Goal: Transaction & Acquisition: Purchase product/service

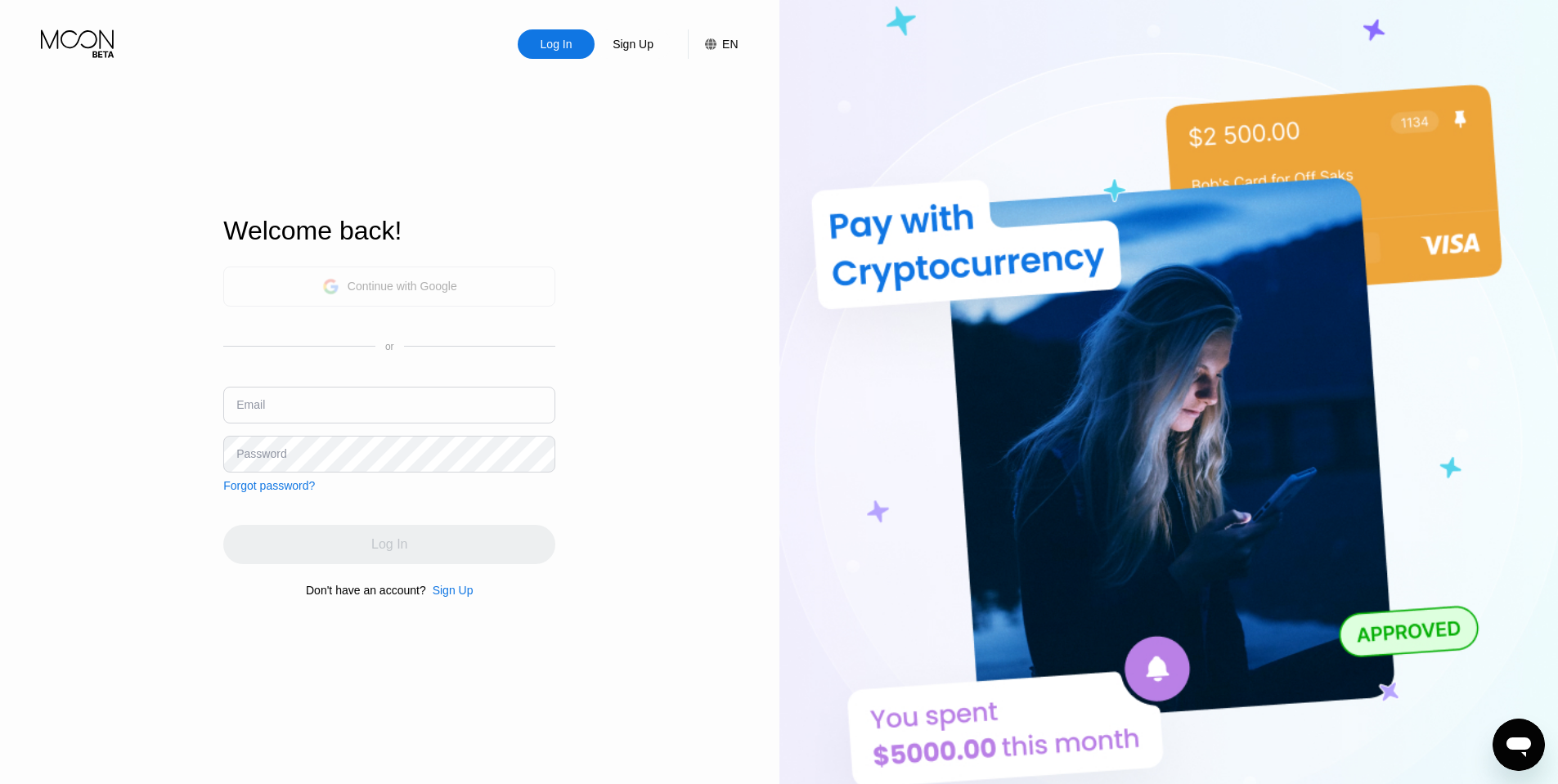
click at [430, 284] on div "Continue with Google" at bounding box center [403, 287] width 109 height 13
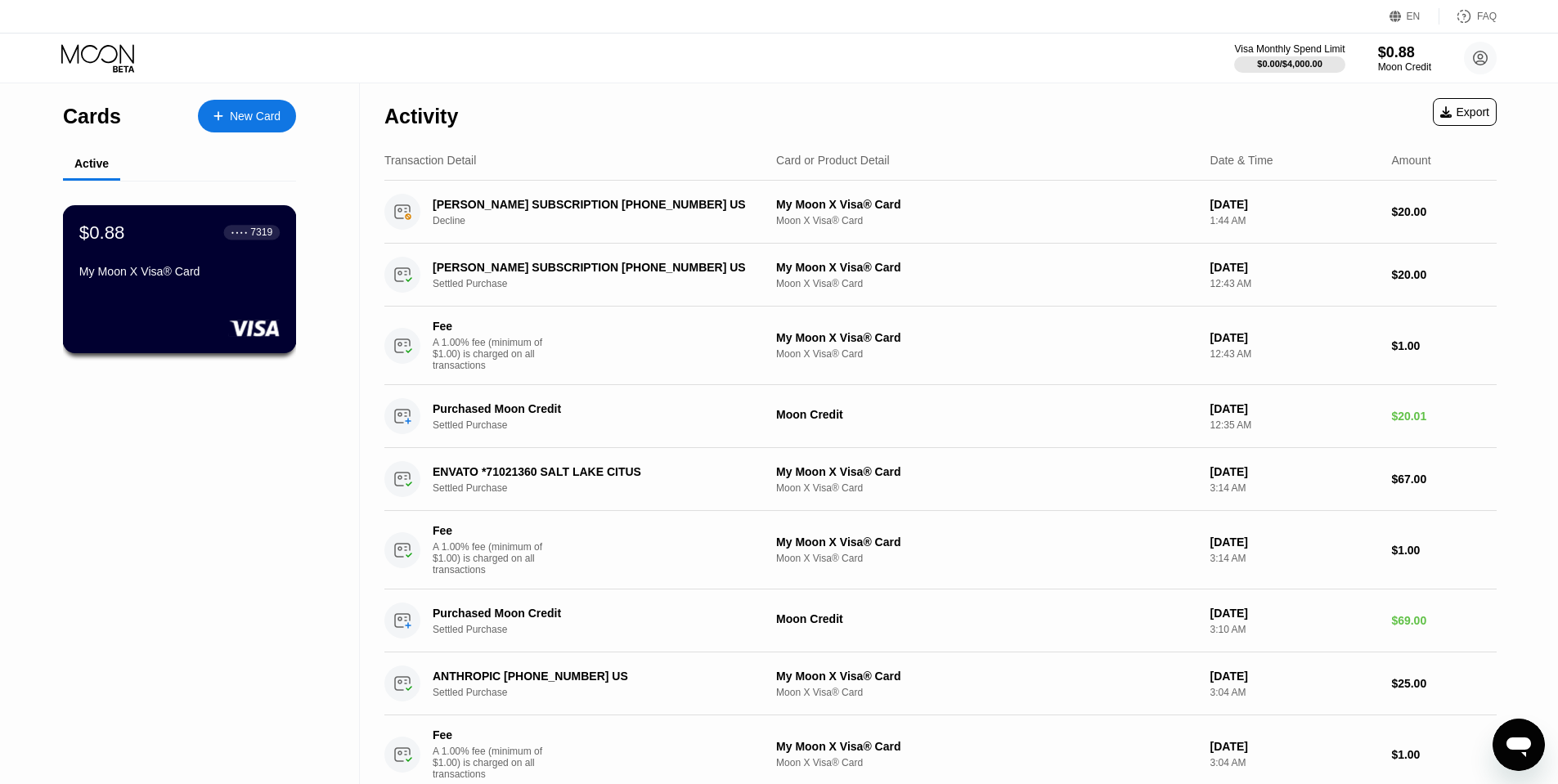
click at [197, 304] on div "$0.88 ● ● ● ● 7319 My Moon X Visa® Card" at bounding box center [180, 279] width 234 height 148
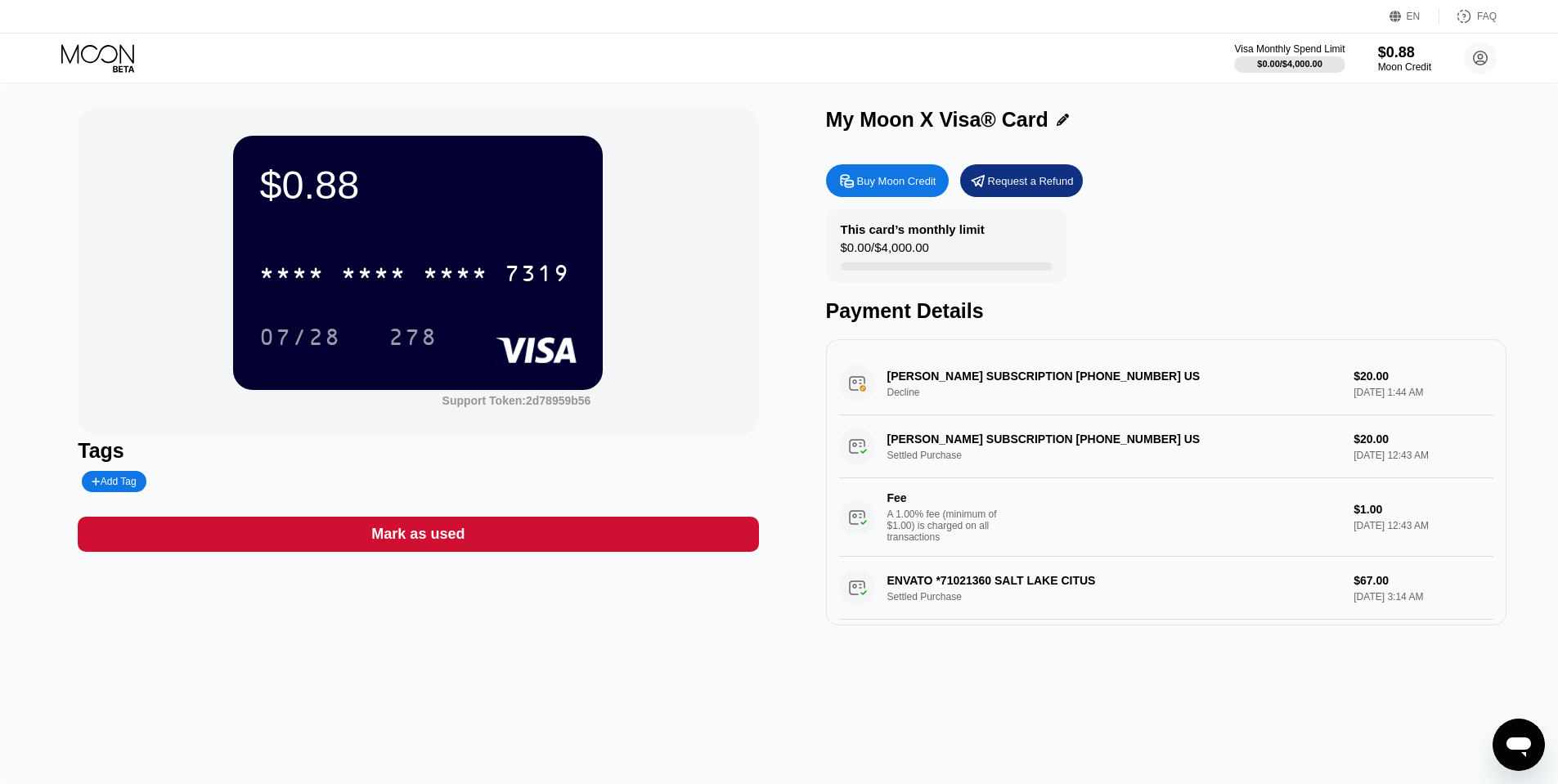
click at [883, 186] on div "Buy Moon Credit" at bounding box center [896, 181] width 80 height 14
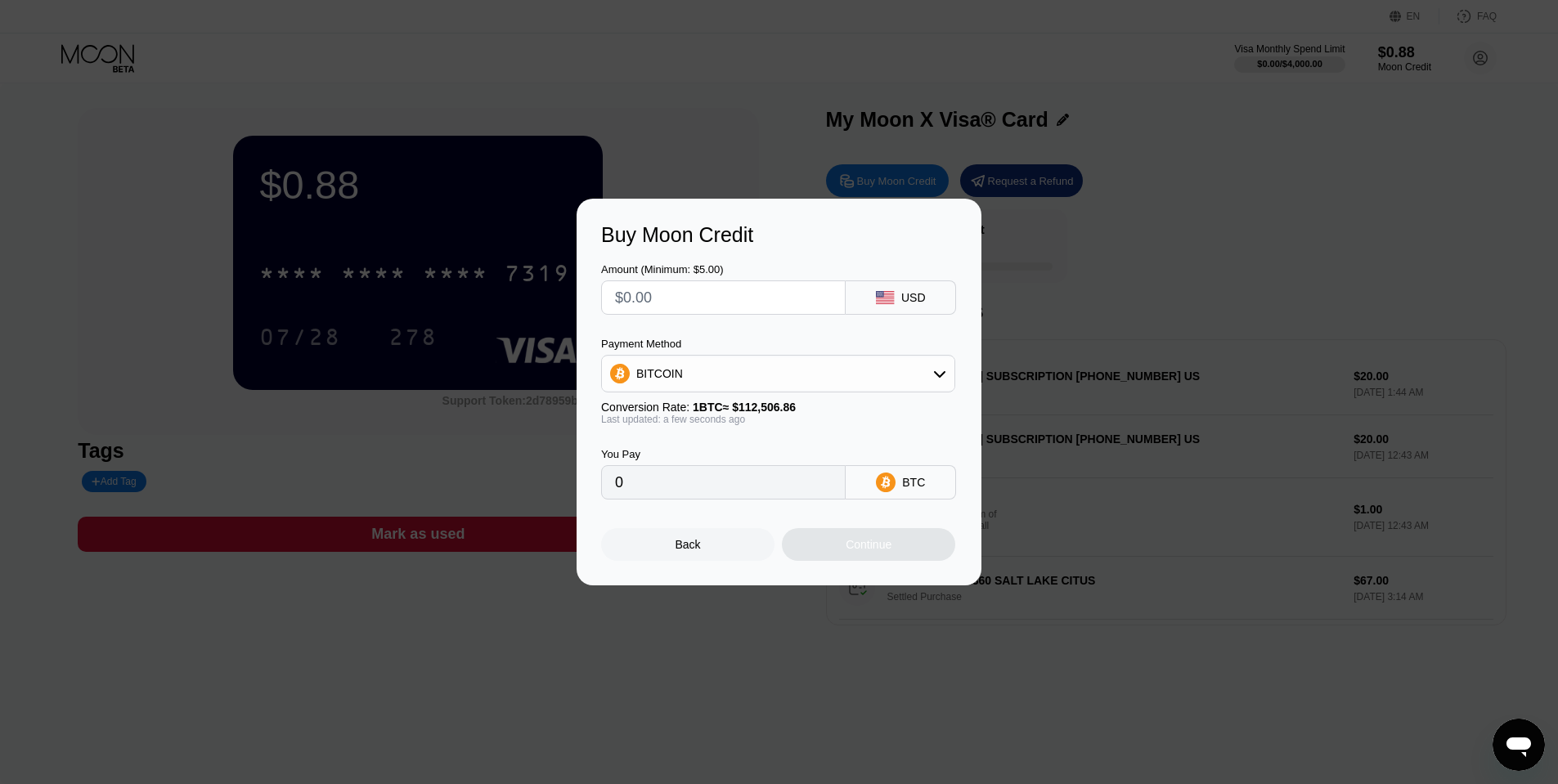
click at [722, 379] on div "BITCOIN" at bounding box center [779, 374] width 353 height 33
click at [708, 456] on span "USDT on TRON" at bounding box center [682, 455] width 82 height 13
type input "0.00"
drag, startPoint x: 674, startPoint y: 292, endPoint x: 627, endPoint y: 292, distance: 47.0
click at [627, 292] on input "text" at bounding box center [724, 297] width 217 height 33
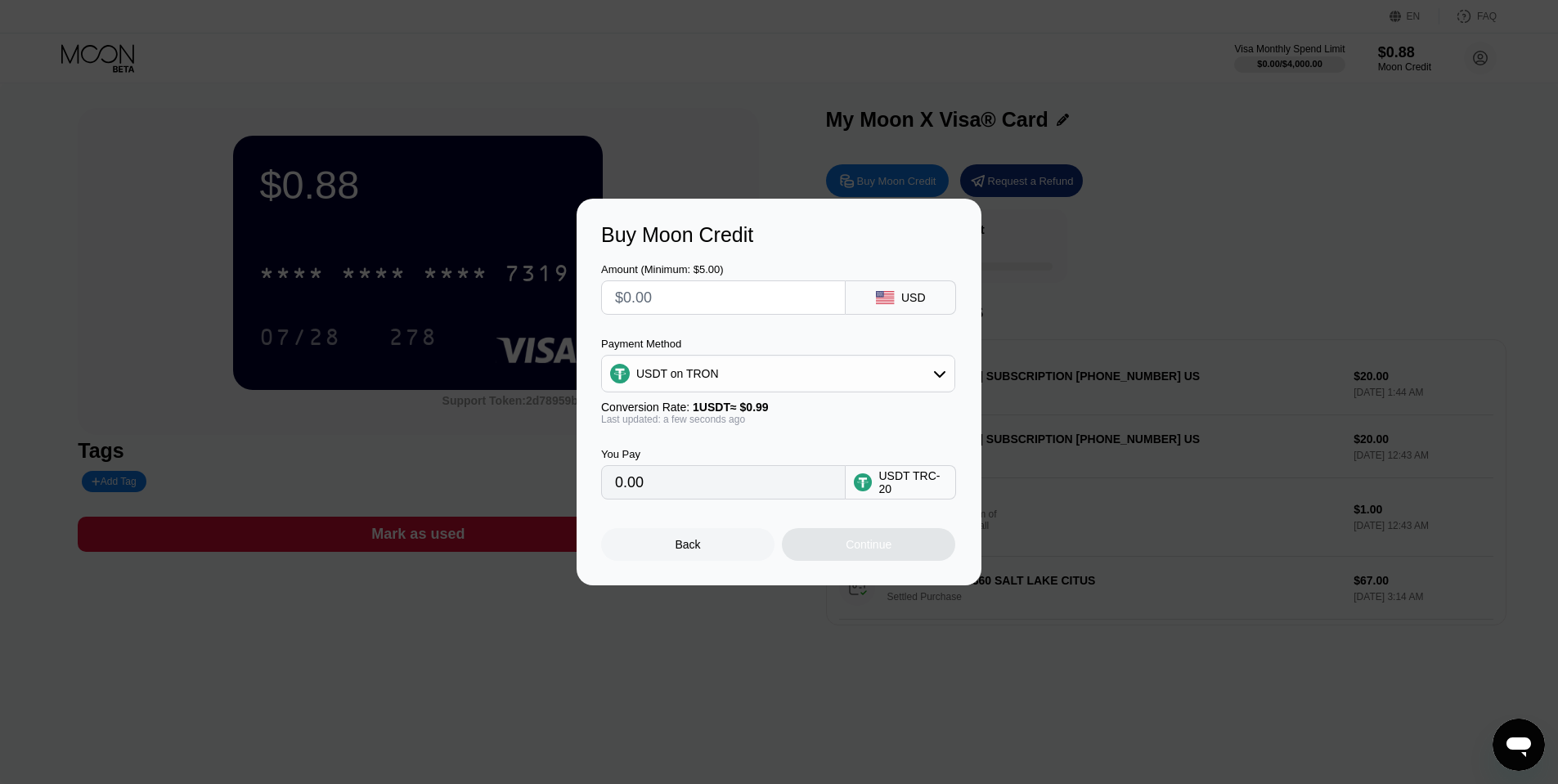
type input "$1"
type input "1.01"
type input "$10"
type input "10.10"
type input "$100"
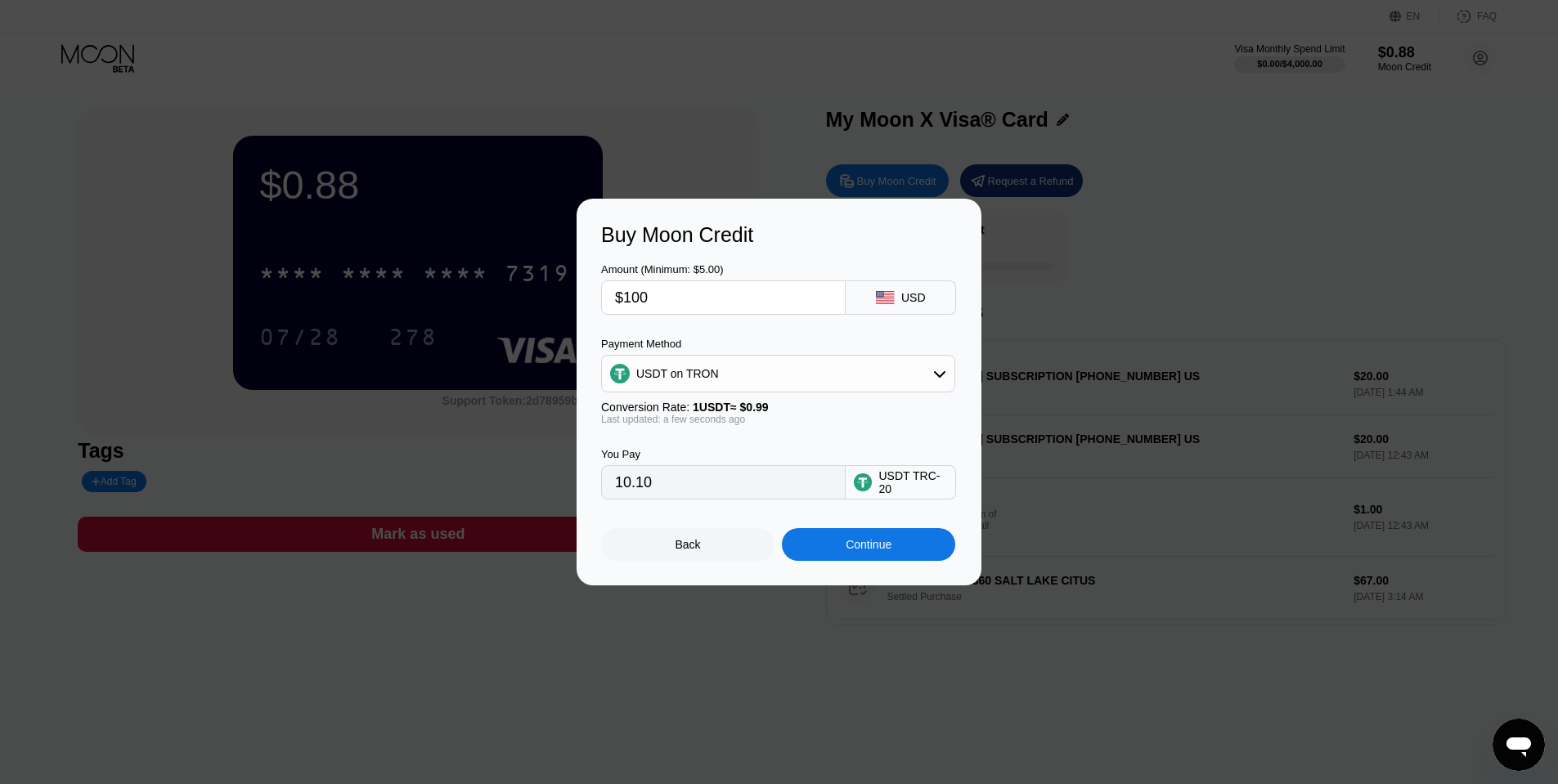
type input "101.01"
click at [738, 482] on input "101.01" at bounding box center [724, 482] width 217 height 33
drag, startPoint x: 625, startPoint y: 483, endPoint x: 665, endPoint y: 483, distance: 40.0
click at [665, 483] on input "101.01" at bounding box center [724, 482] width 217 height 33
click at [695, 483] on input "101.01" at bounding box center [724, 482] width 217 height 33
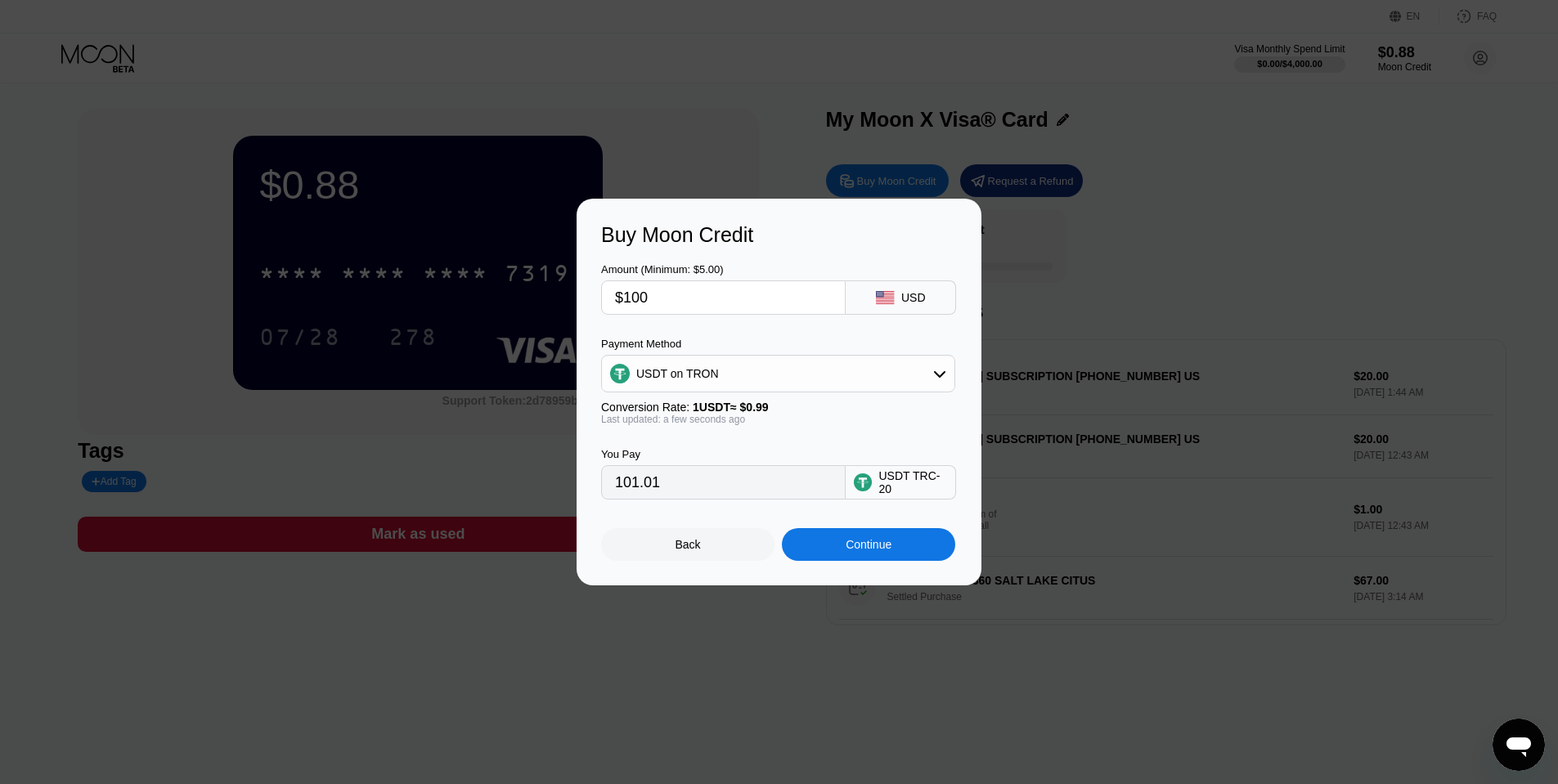
drag, startPoint x: 664, startPoint y: 483, endPoint x: 591, endPoint y: 483, distance: 73.0
click at [591, 483] on div "Buy Moon Credit Amount (Minimum: $5.00) $100 USD Payment Method USDT on TRON Co…" at bounding box center [779, 392] width 405 height 387
click at [634, 301] on input "$100" at bounding box center [724, 297] width 217 height 33
type input "$5"
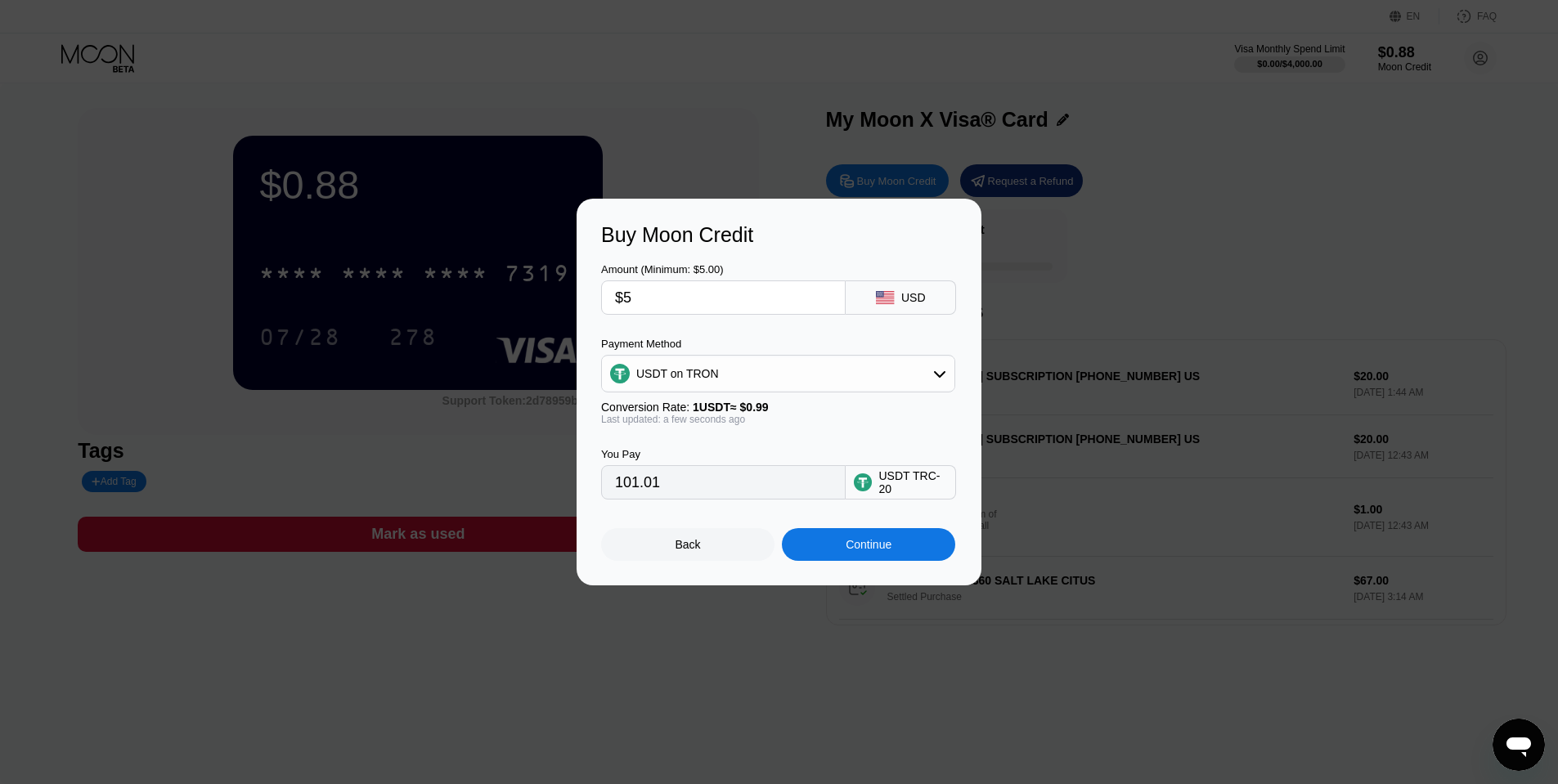
type input "5.05"
type input "$50"
type input "50.51"
click at [672, 480] on input "50.51" at bounding box center [724, 482] width 217 height 33
drag, startPoint x: 633, startPoint y: 486, endPoint x: 660, endPoint y: 486, distance: 27.0
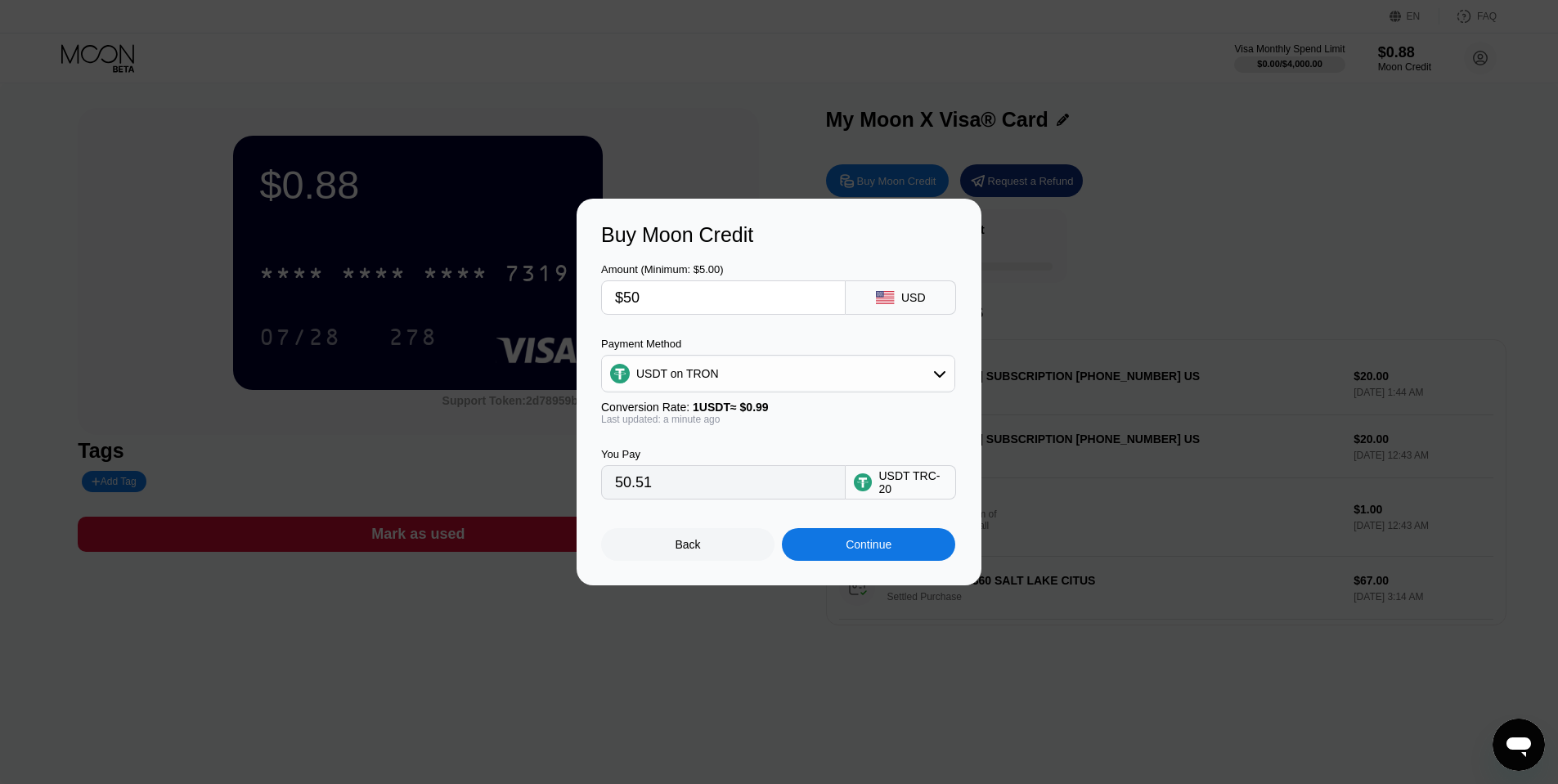
click at [660, 486] on input "50.51" at bounding box center [724, 482] width 217 height 33
drag, startPoint x: 660, startPoint y: 486, endPoint x: 638, endPoint y: 486, distance: 22.0
click at [638, 486] on input "50.51" at bounding box center [724, 482] width 217 height 33
click at [737, 482] on input "50.51" at bounding box center [724, 482] width 217 height 33
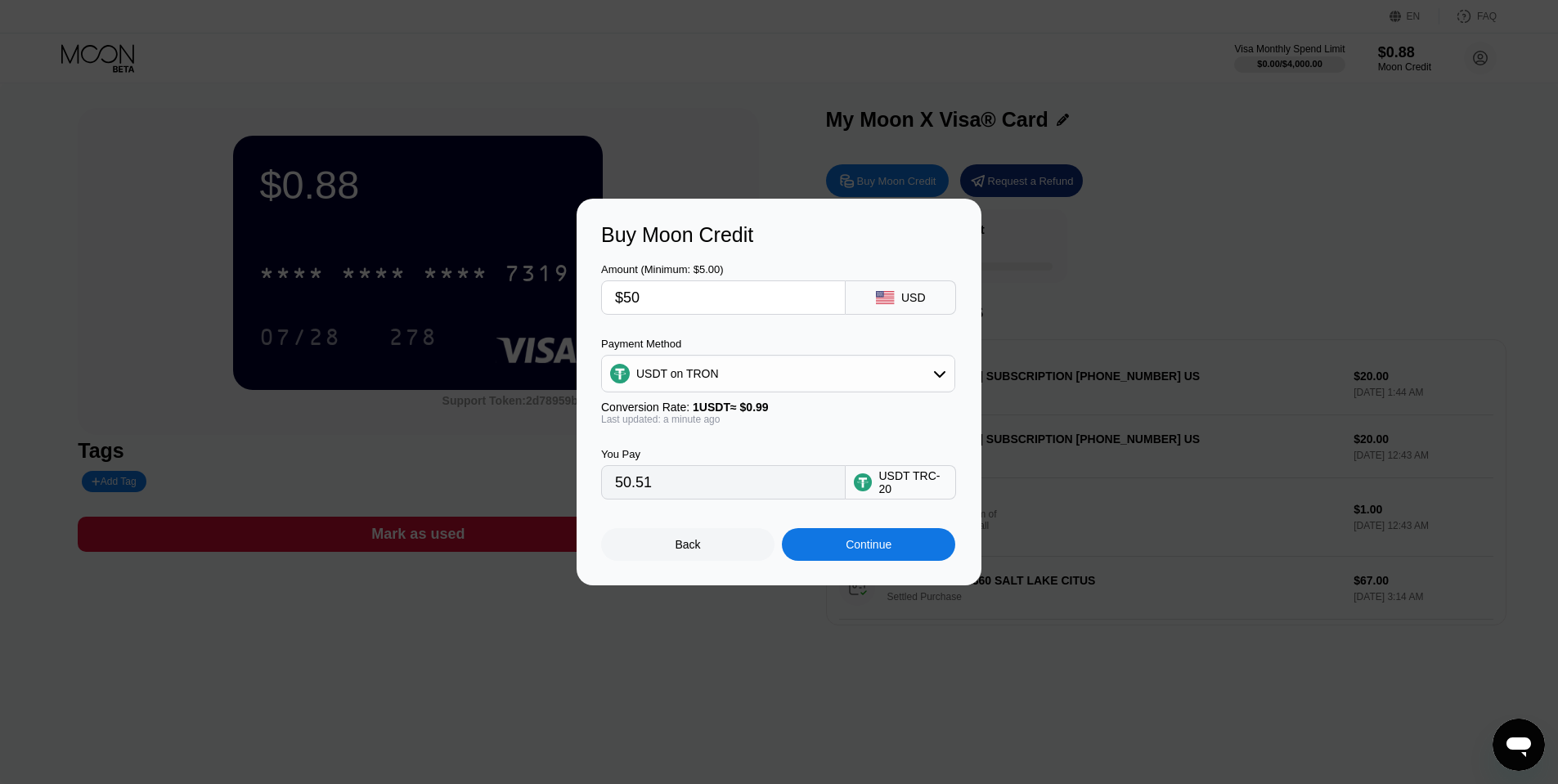
drag, startPoint x: 638, startPoint y: 483, endPoint x: 682, endPoint y: 475, distance: 44.7
click at [682, 475] on input "50.51" at bounding box center [724, 482] width 217 height 33
click at [681, 303] on input "$50" at bounding box center [724, 297] width 217 height 33
type input "$5"
type input "5.05"
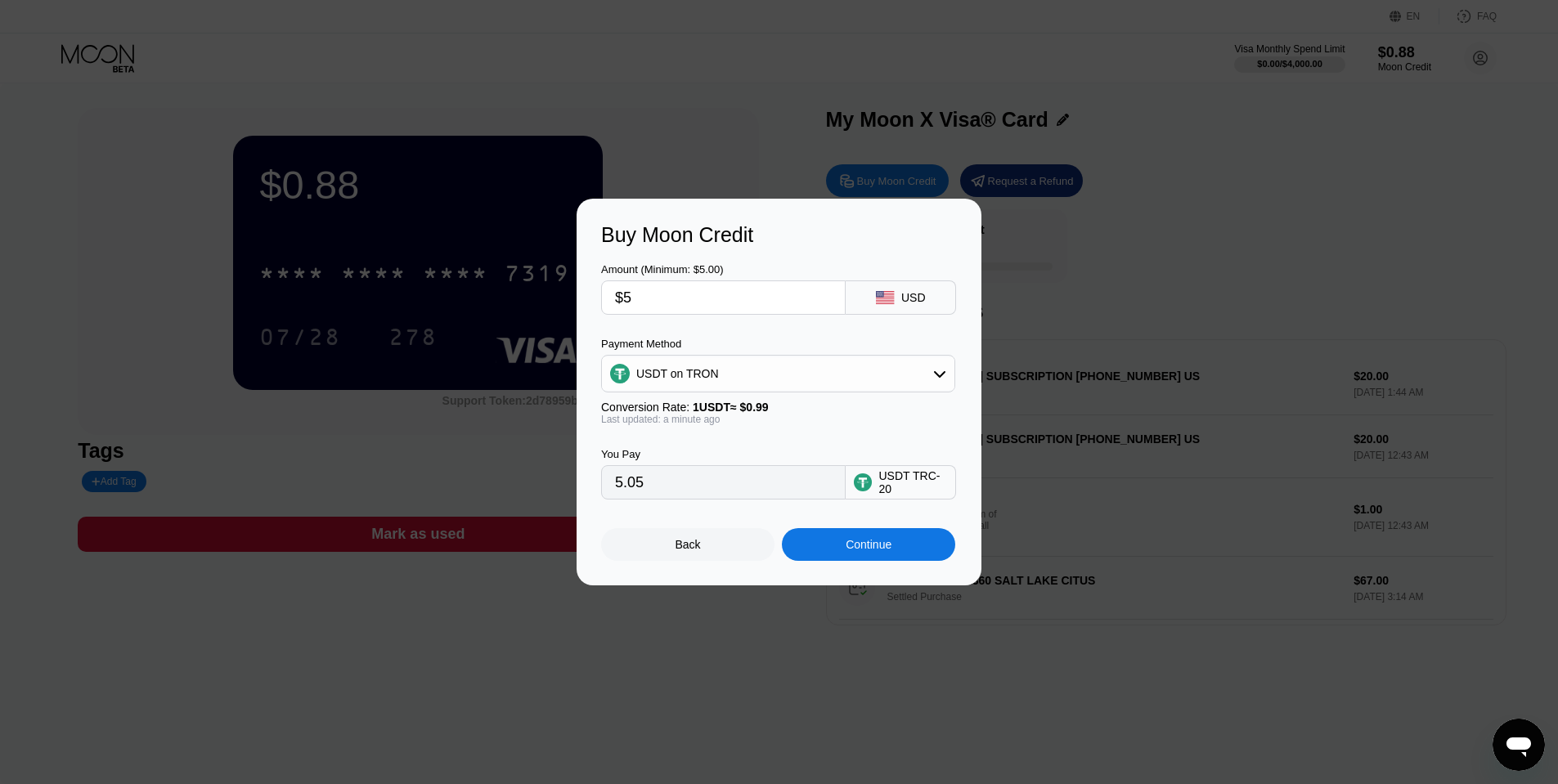
drag, startPoint x: 664, startPoint y: 304, endPoint x: 610, endPoint y: 303, distance: 54.0
click at [610, 303] on div "$5" at bounding box center [723, 298] width 244 height 35
type input "$2"
type input "2.02"
type input "$20"
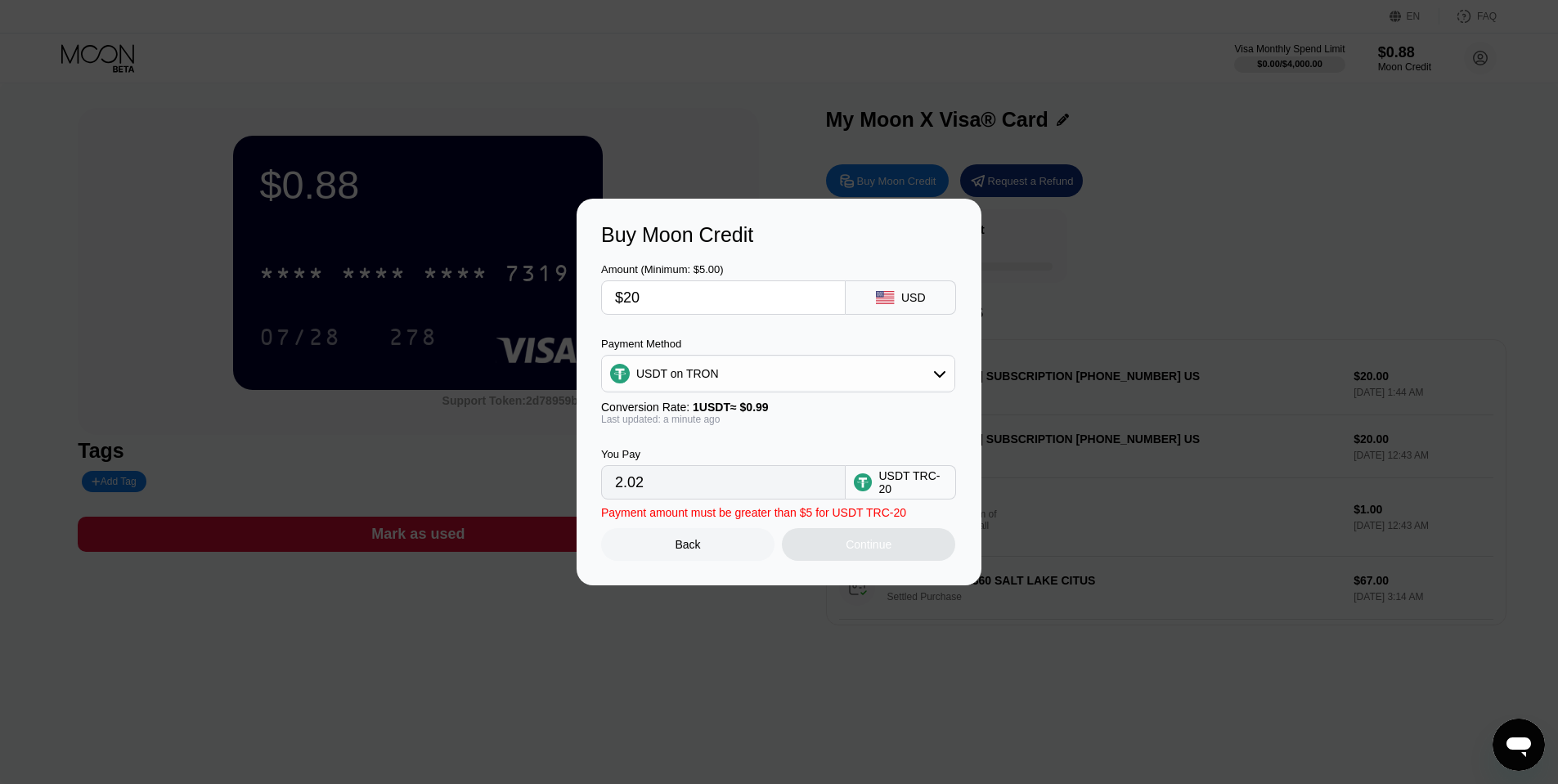
type input "20.20"
click at [705, 474] on input "20.20" at bounding box center [724, 482] width 217 height 33
drag, startPoint x: 634, startPoint y: 485, endPoint x: 674, endPoint y: 485, distance: 40.0
click at [674, 485] on input "20.20" at bounding box center [724, 482] width 217 height 33
drag, startPoint x: 677, startPoint y: 311, endPoint x: 608, endPoint y: 303, distance: 69.5
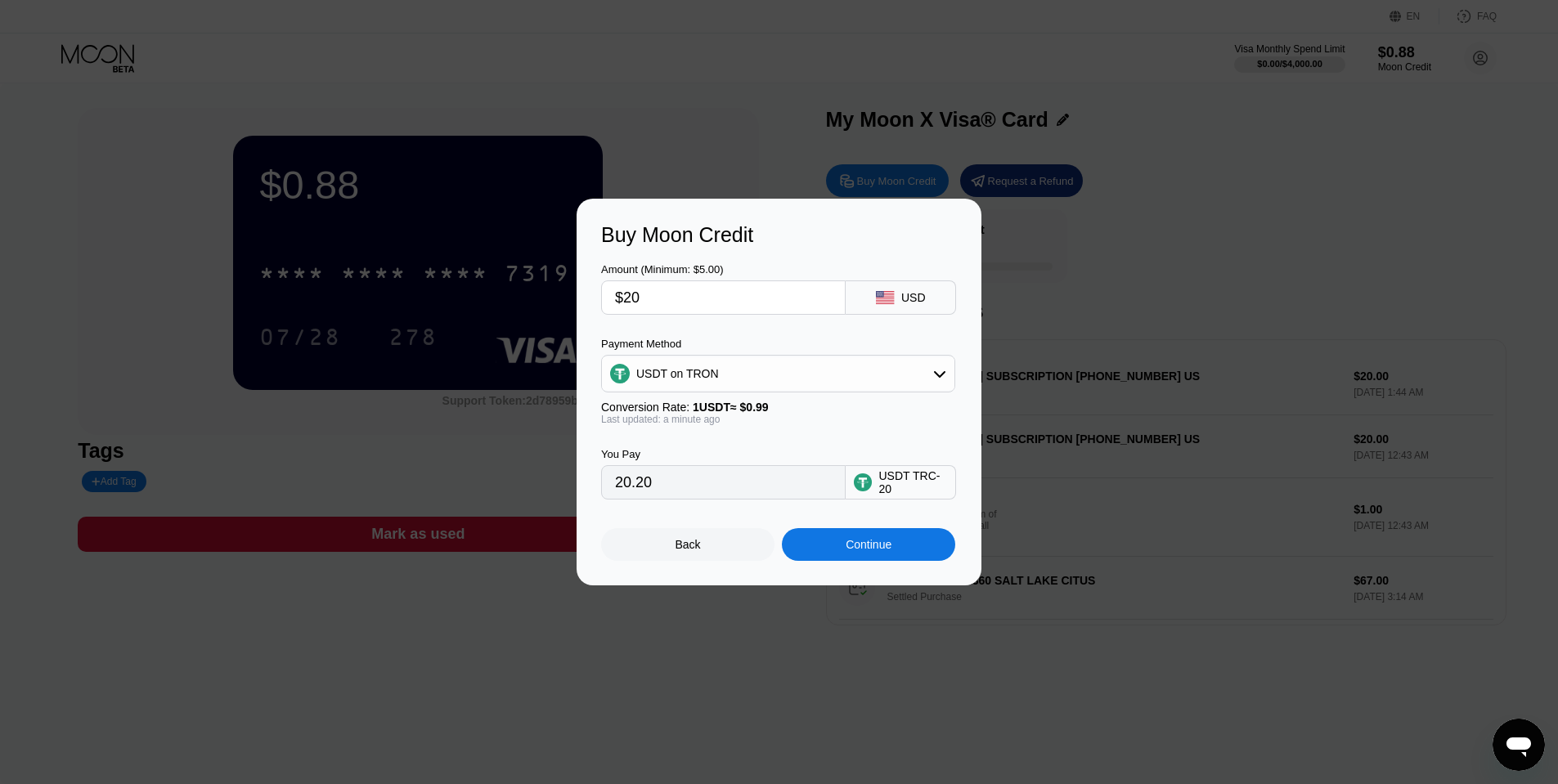
click at [608, 303] on div "$20" at bounding box center [723, 298] width 244 height 35
type input "$1"
type input "1.01"
type input "0.00"
type input "$5"
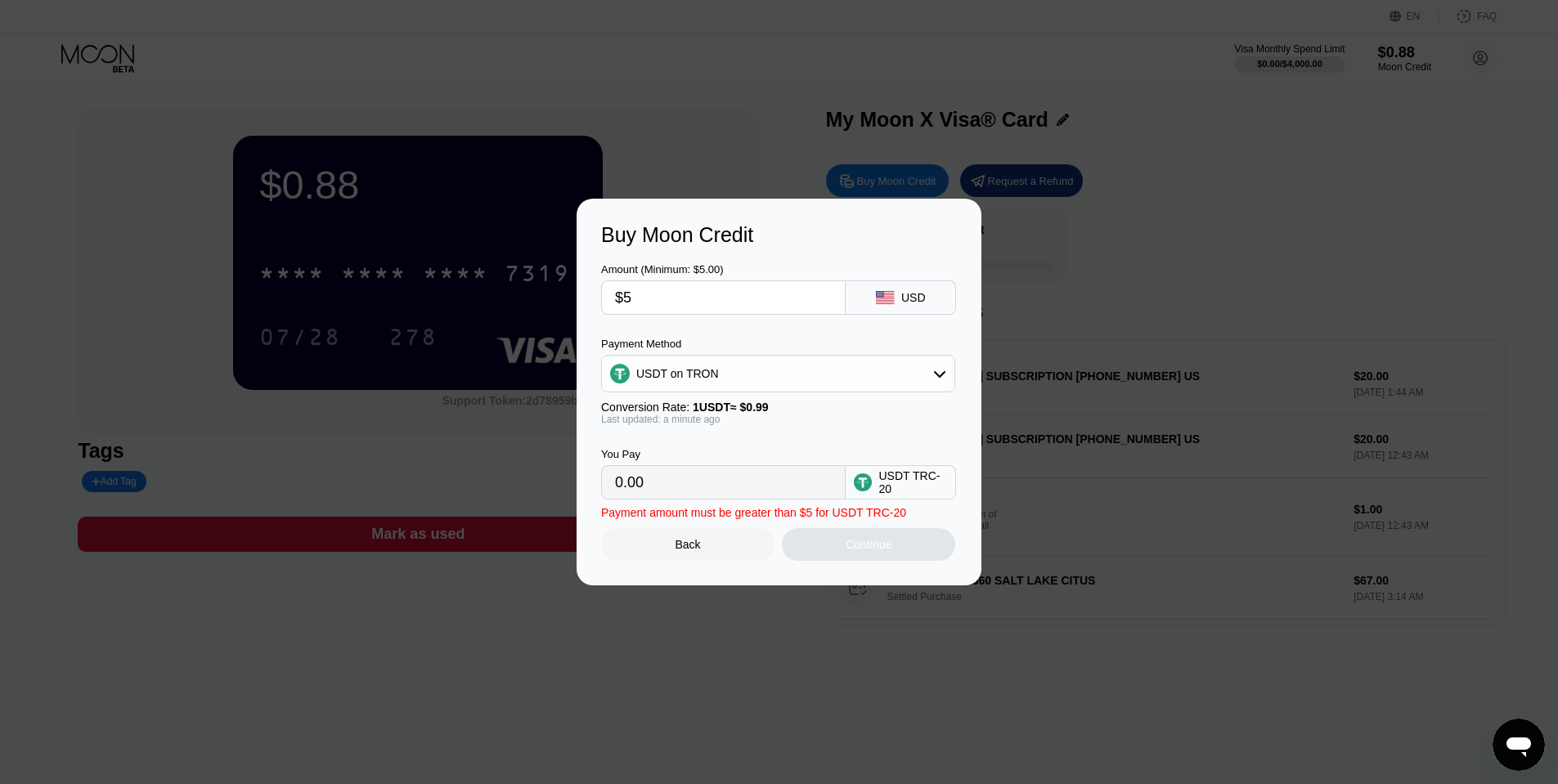
type input "5.05"
type input "$5"
drag, startPoint x: 621, startPoint y: 484, endPoint x: 676, endPoint y: 480, distance: 55.1
click at [676, 480] on input "5.05" at bounding box center [724, 482] width 217 height 33
click at [724, 535] on div "Back" at bounding box center [687, 544] width 174 height 33
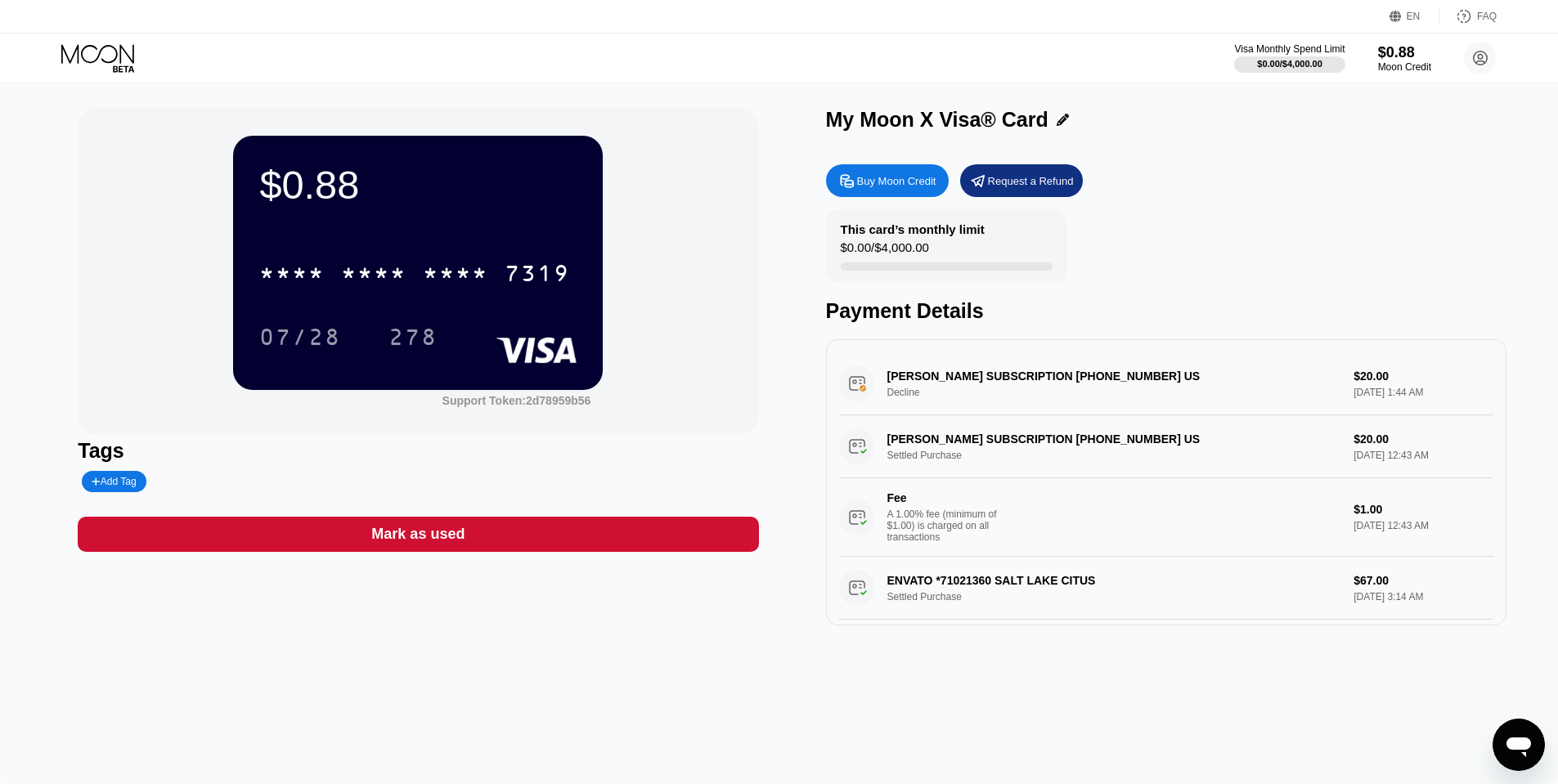
click at [114, 58] on icon at bounding box center [99, 58] width 76 height 29
